Goal: Check status

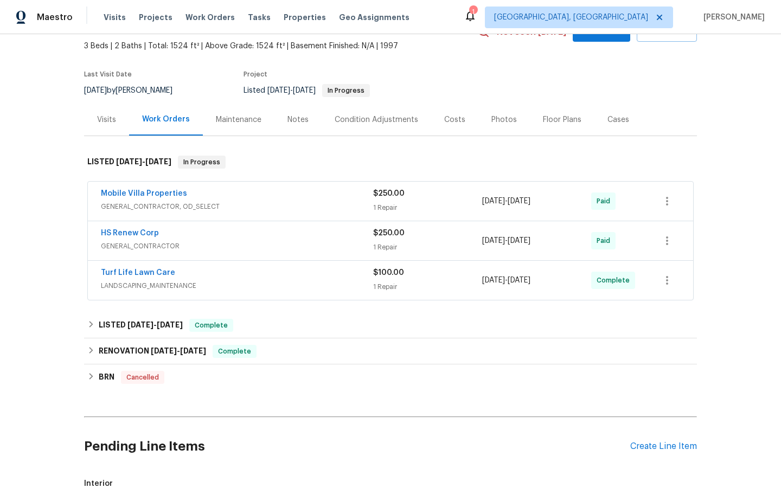
scroll to position [69, 0]
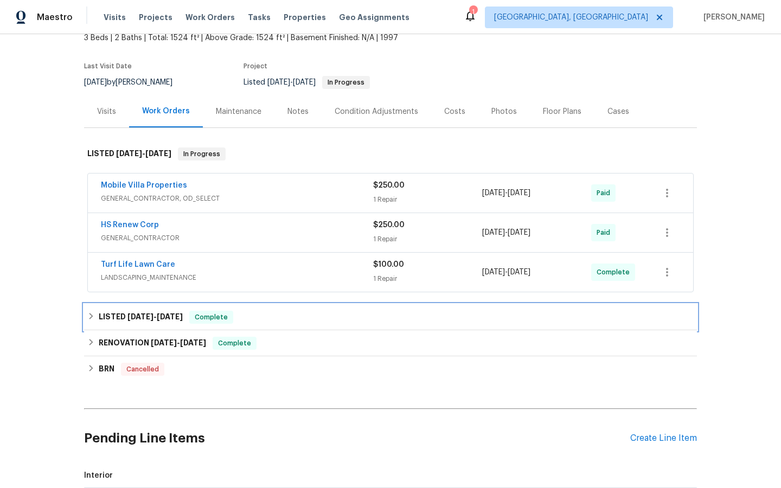
click at [133, 315] on span "[DATE]" at bounding box center [141, 317] width 26 height 8
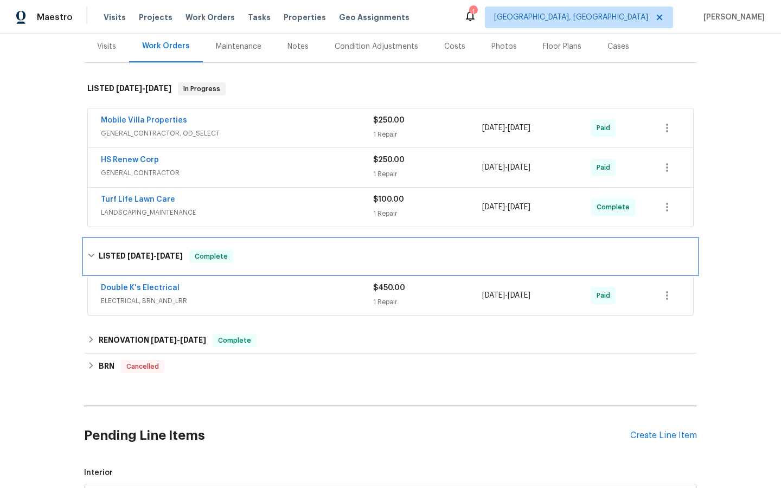
scroll to position [138, 0]
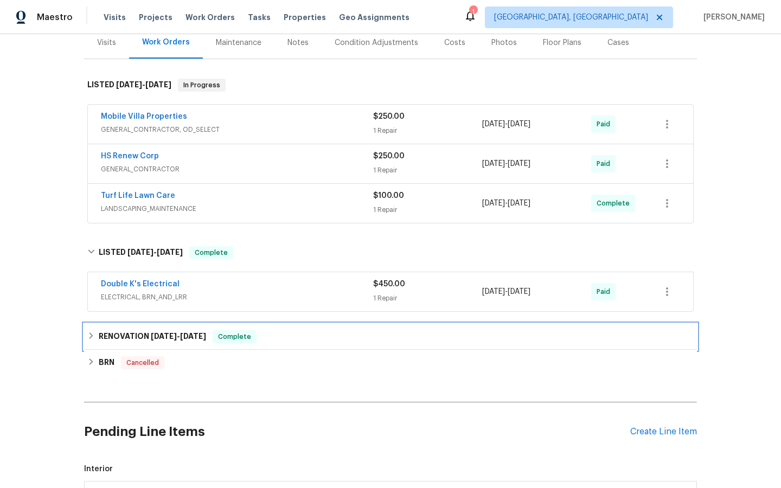
click at [137, 333] on h6 "RENOVATION [DATE] - [DATE]" at bounding box center [152, 336] width 107 height 13
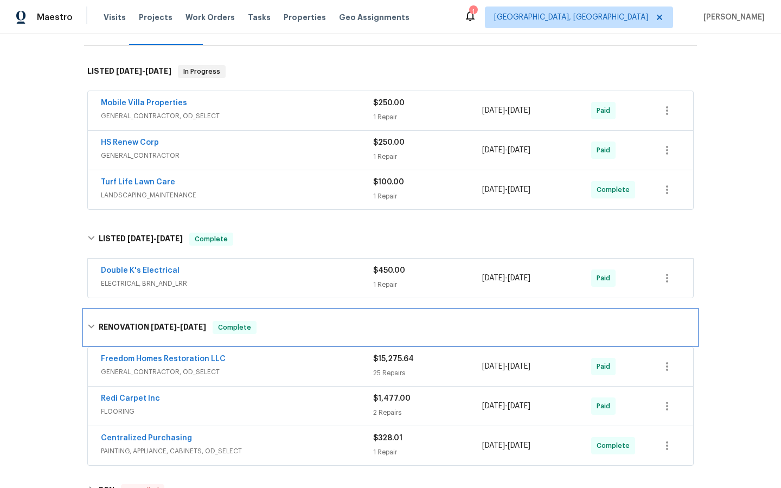
scroll to position [132, 0]
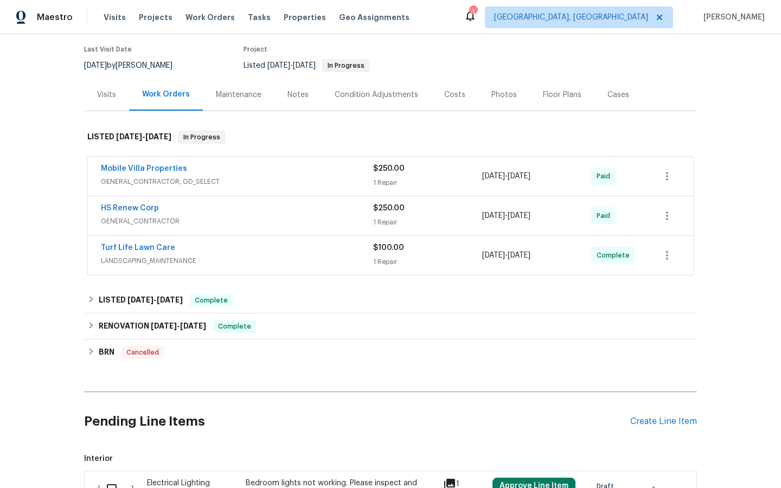
scroll to position [90, 0]
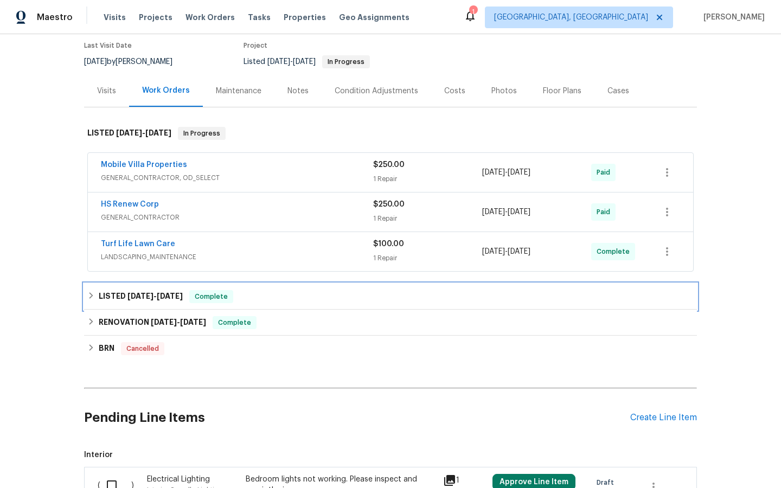
click at [124, 297] on h6 "LISTED [DATE] - [DATE]" at bounding box center [141, 296] width 84 height 13
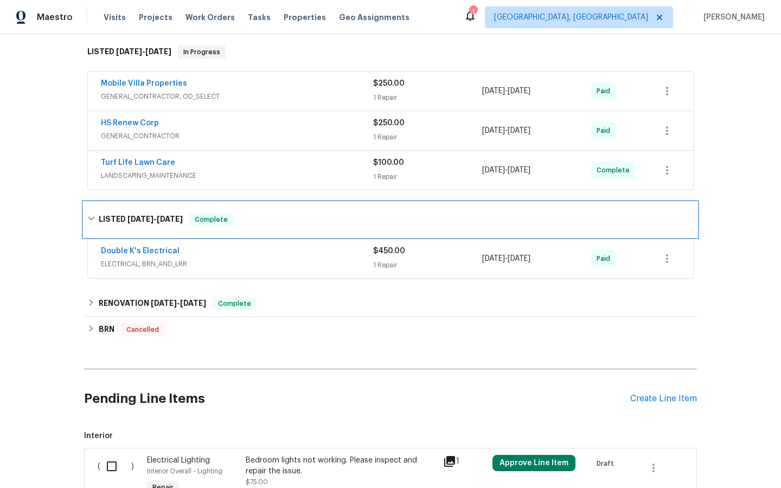
scroll to position [183, 0]
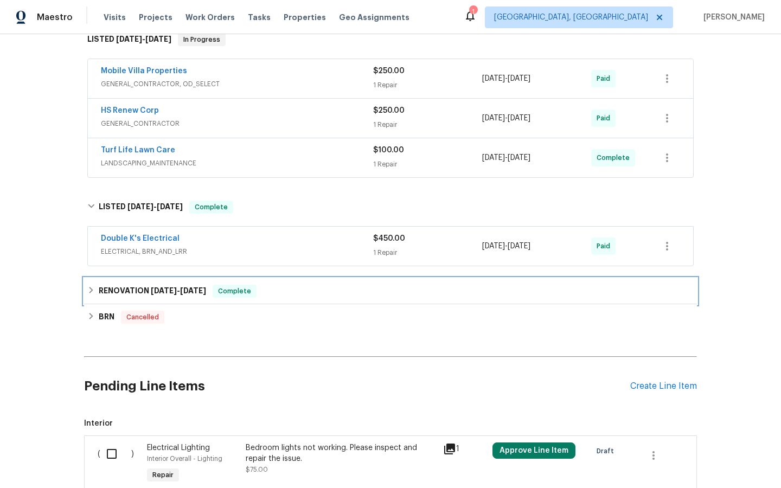
click at [152, 289] on span "[DATE]" at bounding box center [164, 291] width 26 height 8
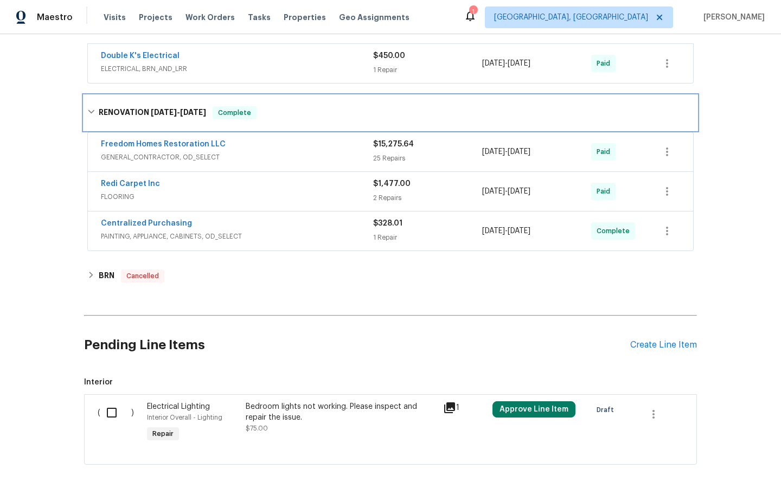
scroll to position [370, 0]
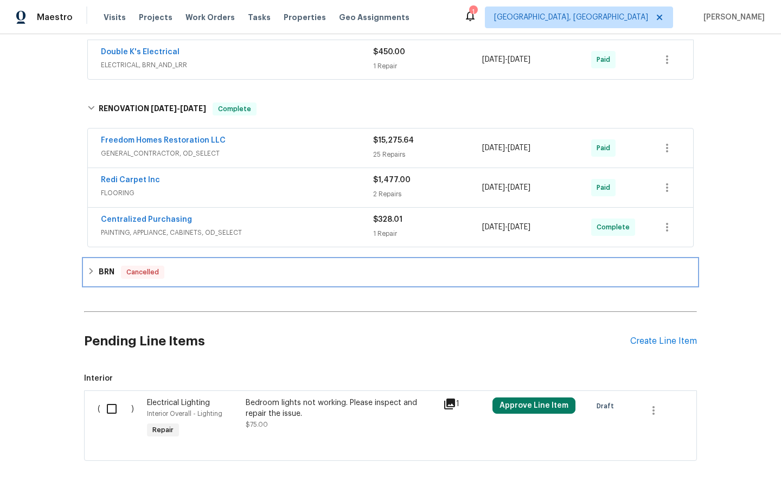
click at [140, 275] on span "Cancelled" at bounding box center [142, 272] width 41 height 11
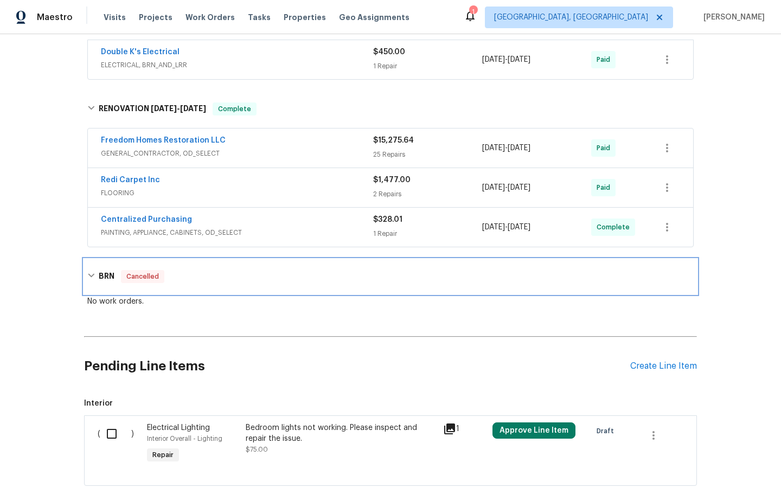
click at [140, 275] on span "Cancelled" at bounding box center [142, 276] width 41 height 11
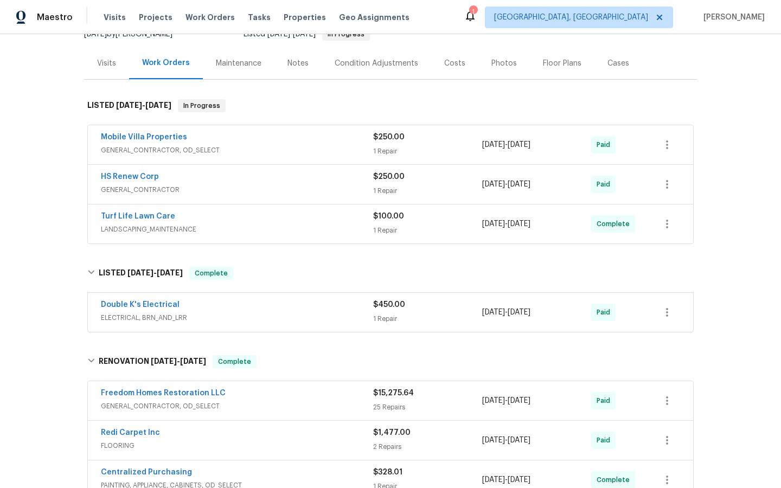
scroll to position [0, 0]
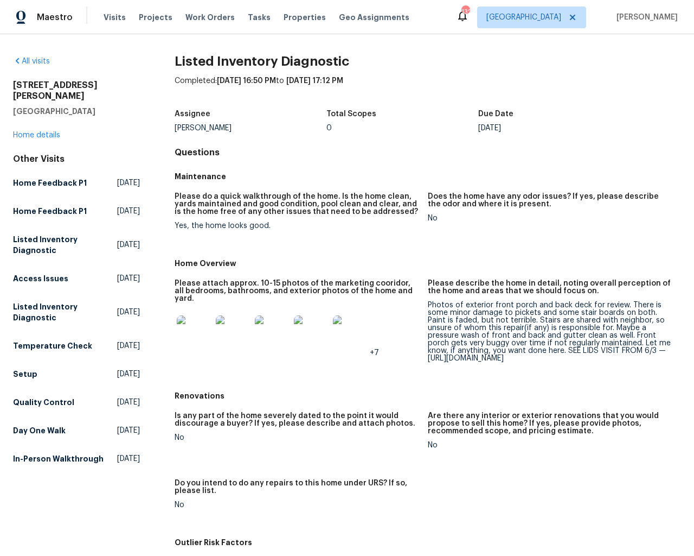
click at [193, 332] on img at bounding box center [194, 332] width 35 height 35
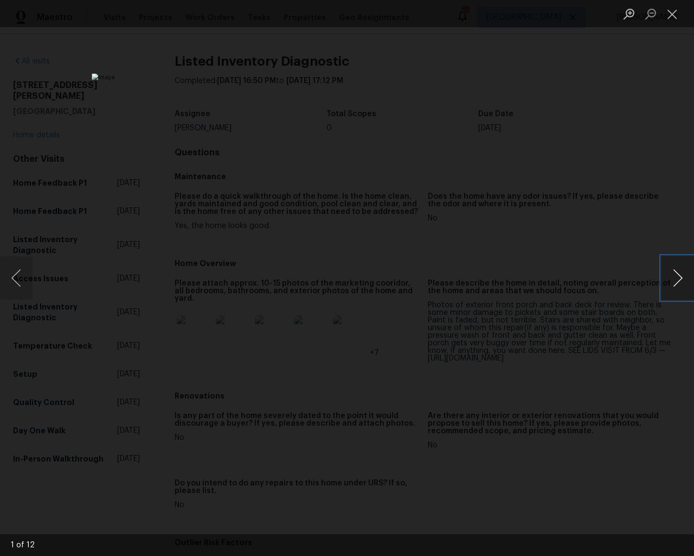
click at [679, 278] on button "Next image" at bounding box center [678, 277] width 33 height 43
